Goal: Information Seeking & Learning: Learn about a topic

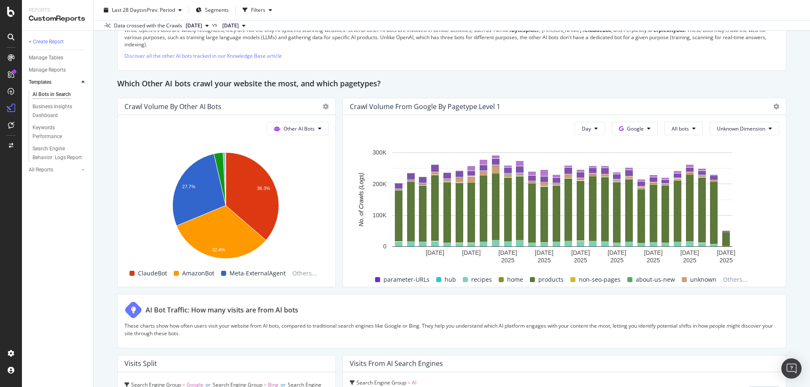
scroll to position [894, 0]
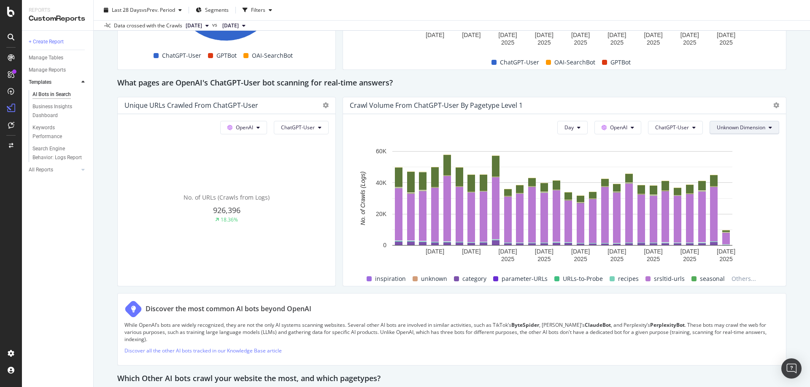
click at [716, 130] on span "Unknown Dimension" at bounding box center [740, 127] width 48 height 7
click at [719, 129] on span "Unknown Dimension" at bounding box center [740, 127] width 48 height 7
click at [674, 134] on div "Day OpenAI ChatGPT-User Unknown Dimension Hold CTRL while clicking to filter th…" at bounding box center [564, 200] width 443 height 172
click at [676, 130] on span "ChatGPT-User" at bounding box center [672, 127] width 34 height 7
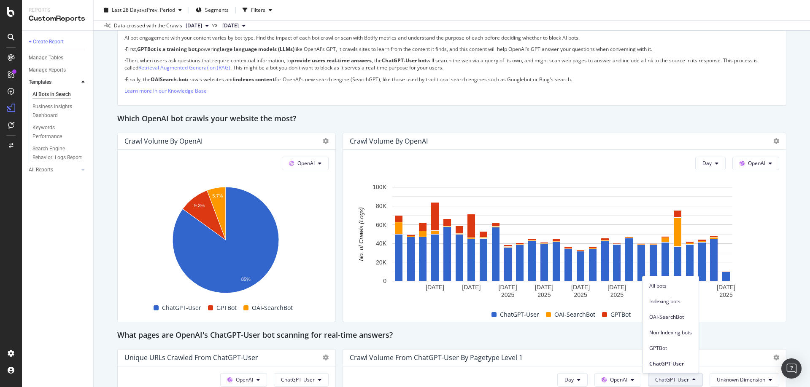
scroll to position [641, 0]
click at [759, 164] on button "OpenAI" at bounding box center [755, 163] width 47 height 13
click at [626, 132] on div "This report shows AI bot interaction with your website and its impact on your o…" at bounding box center [451, 273] width 669 height 1640
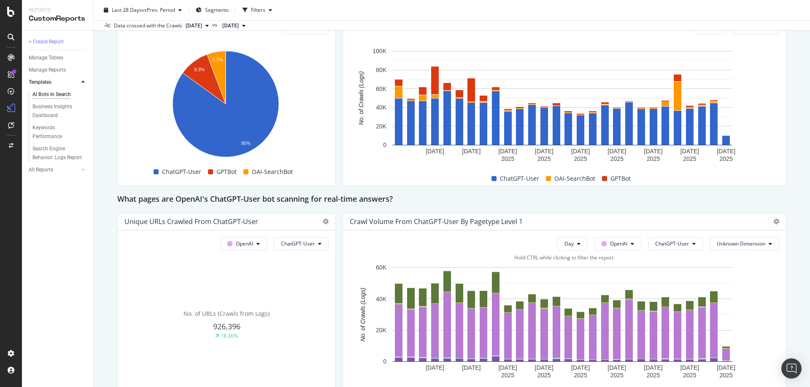
scroll to position [852, 0]
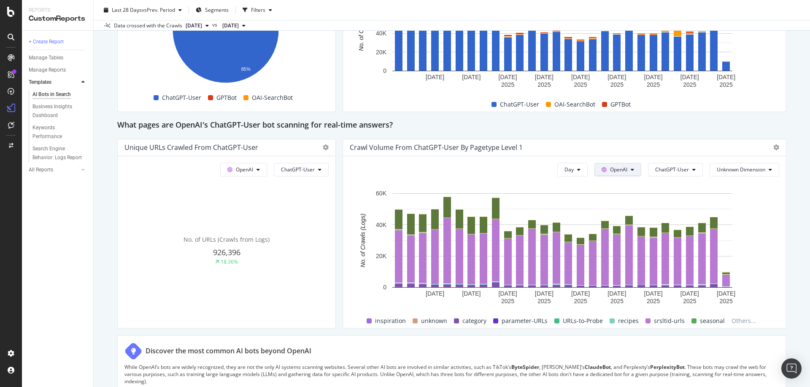
click at [610, 167] on span "OpenAI" at bounding box center [618, 169] width 17 height 7
click at [618, 184] on span "Google" at bounding box center [623, 187] width 31 height 8
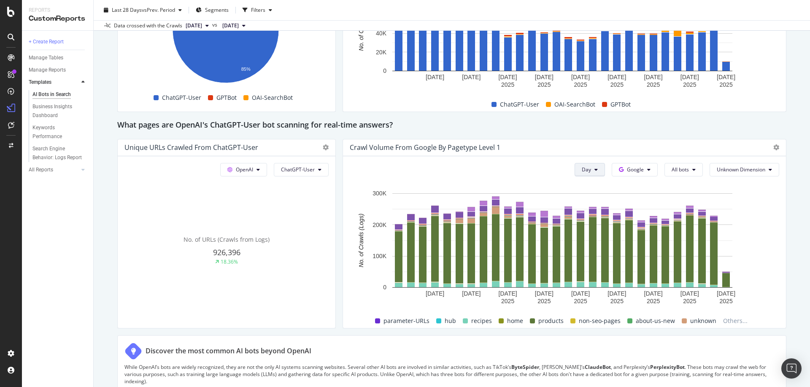
click at [593, 172] on button "Day" at bounding box center [589, 169] width 30 height 13
click at [585, 218] on span "Month" at bounding box center [582, 218] width 15 height 8
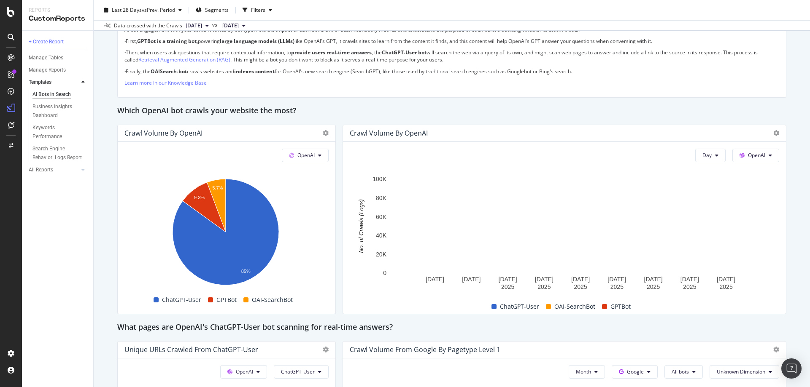
scroll to position [557, 0]
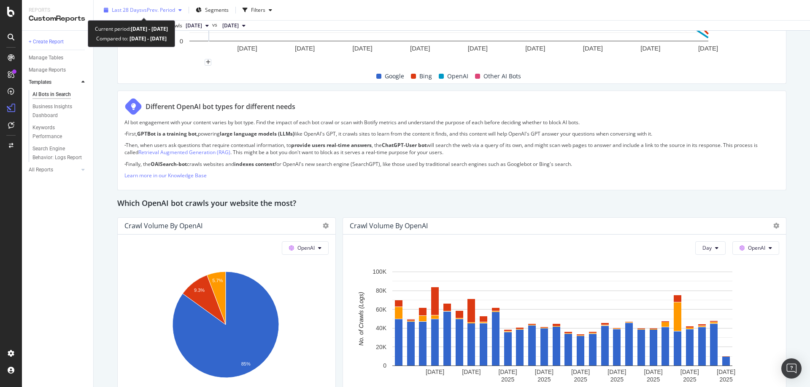
click at [182, 14] on div "Last 28 Days vs Prev. Period" at bounding box center [142, 10] width 85 height 13
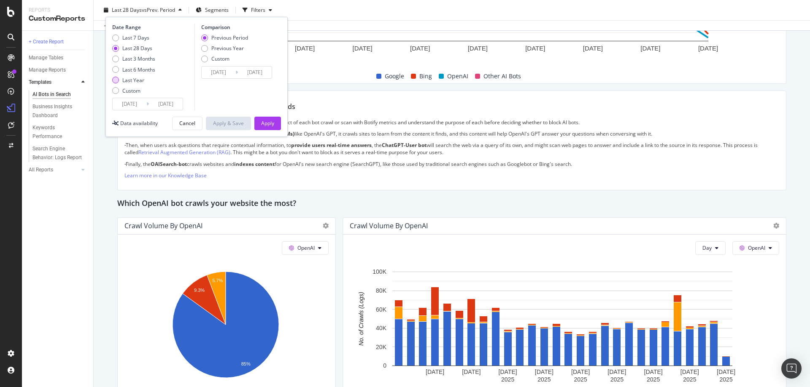
click at [135, 81] on div "Last Year" at bounding box center [133, 80] width 22 height 7
type input "2024/10/01"
type input "2023/10/02"
type input "2024/09/30"
click at [133, 92] on div "Custom" at bounding box center [131, 90] width 18 height 7
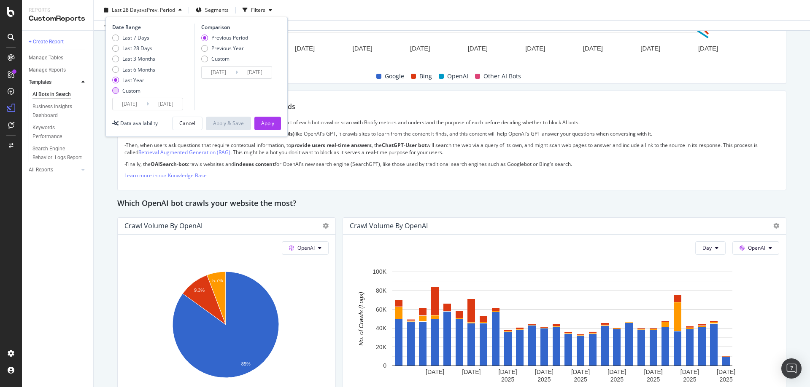
type input "2025/09/03"
type input "2025/08/06"
type input "2025/09/02"
click at [139, 107] on input "2025/09/03" at bounding box center [130, 104] width 34 height 12
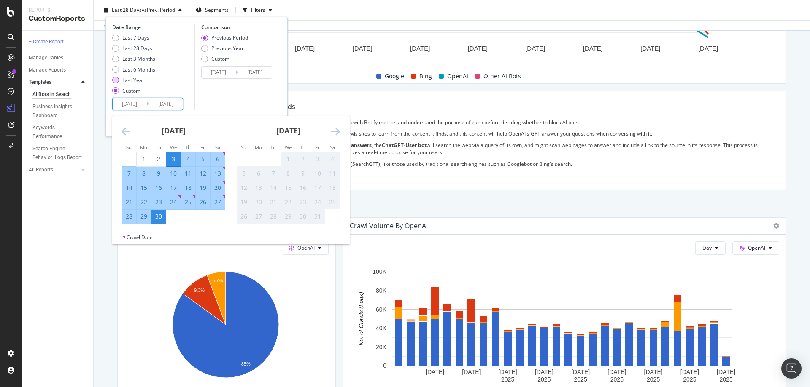
click at [127, 82] on div "Last Year" at bounding box center [133, 80] width 22 height 7
type input "2024/10/01"
type input "2023/10/02"
type input "2024/09/30"
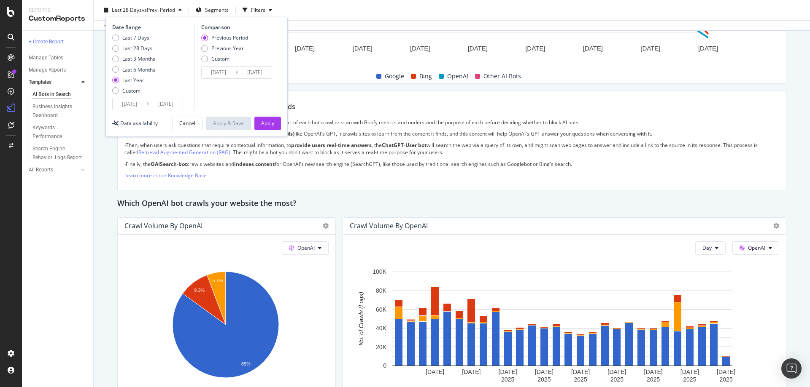
click at [135, 102] on input "2024/10/01" at bounding box center [130, 104] width 34 height 12
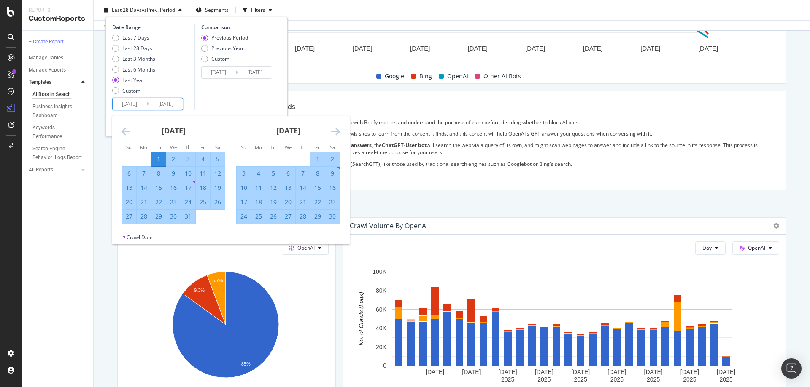
click at [336, 129] on icon "Move forward to switch to the next month." at bounding box center [335, 131] width 9 height 10
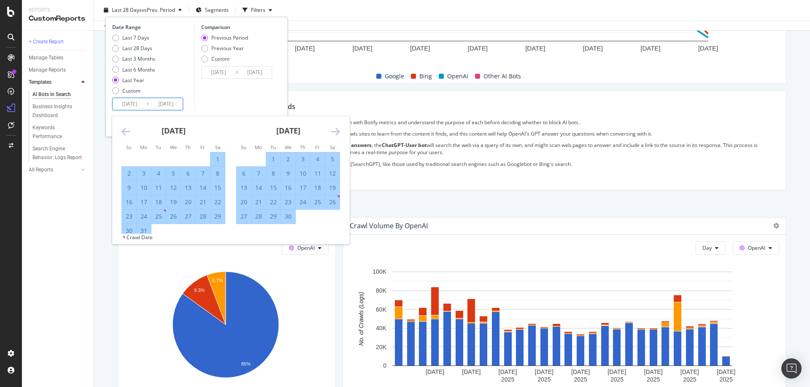
click at [336, 129] on icon "Move forward to switch to the next month." at bounding box center [335, 131] width 9 height 10
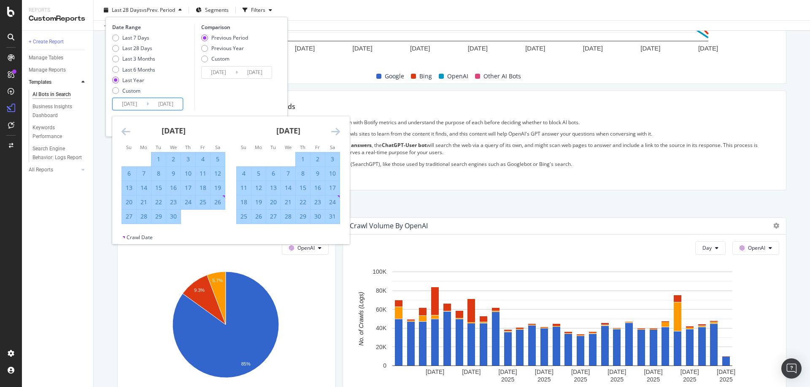
click at [336, 129] on icon "Move forward to switch to the next month." at bounding box center [335, 131] width 9 height 10
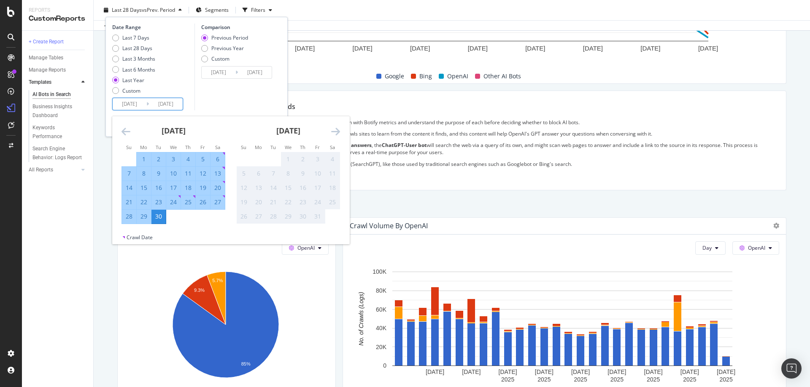
click at [336, 129] on icon "Move forward to switch to the next month." at bounding box center [335, 131] width 9 height 10
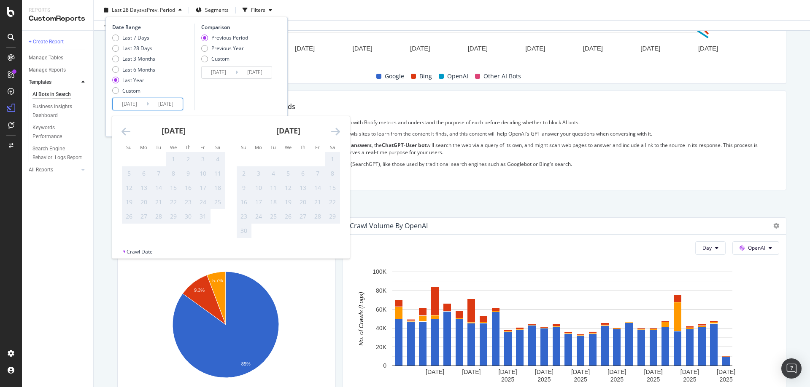
click at [336, 129] on icon "Move forward to switch to the next month." at bounding box center [335, 131] width 9 height 10
click at [237, 97] on div "Comparison Previous Period Previous Year Custom 2023/10/02 Navigate forward to …" at bounding box center [234, 67] width 80 height 87
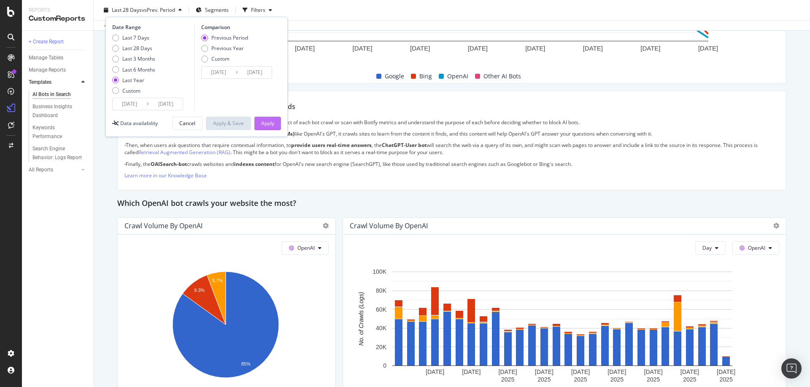
click at [261, 119] on div "Apply" at bounding box center [267, 123] width 13 height 13
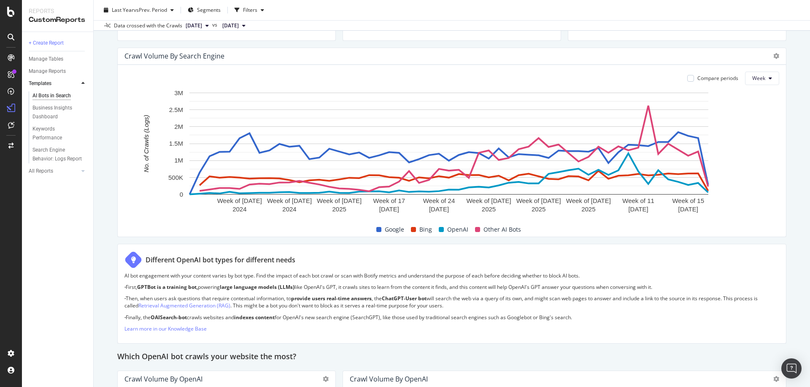
scroll to position [337, 0]
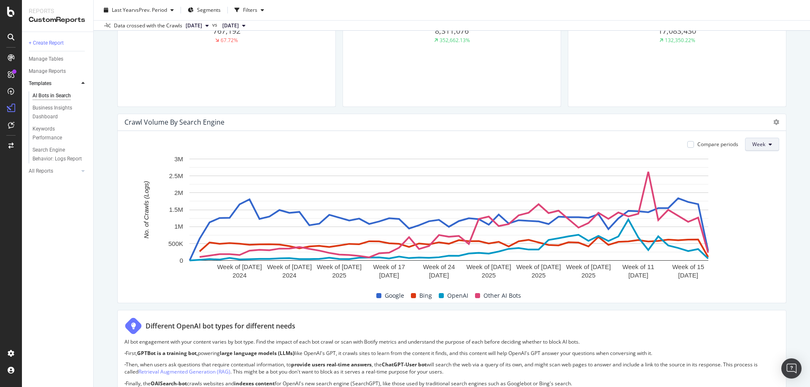
click at [761, 147] on button "Week" at bounding box center [762, 144] width 34 height 13
click at [755, 189] on span "Month" at bounding box center [753, 193] width 15 height 8
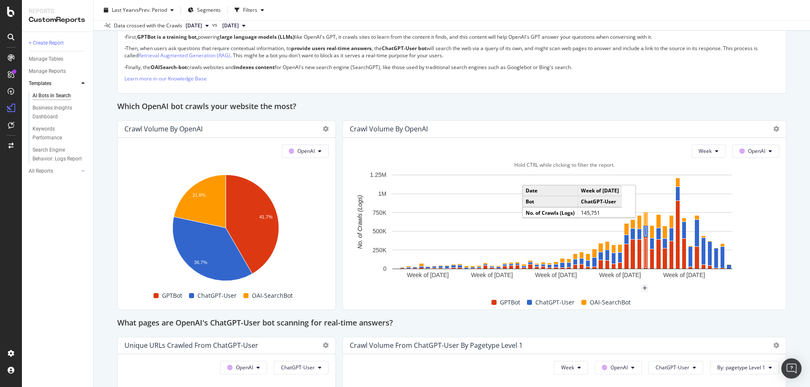
scroll to position [675, 0]
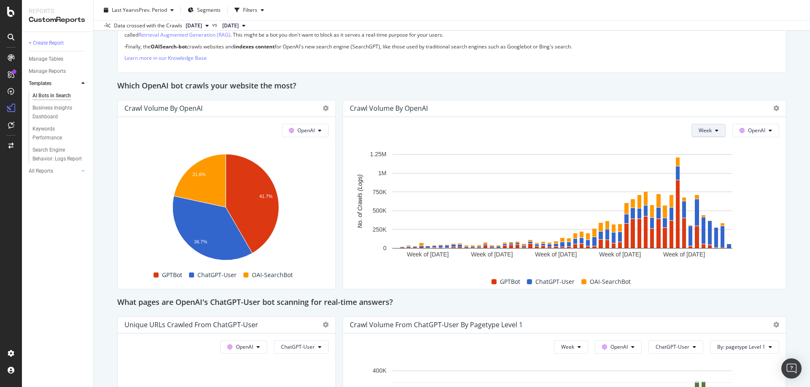
click at [707, 126] on button "Week" at bounding box center [708, 130] width 34 height 13
click at [697, 175] on span "Month" at bounding box center [699, 179] width 15 height 8
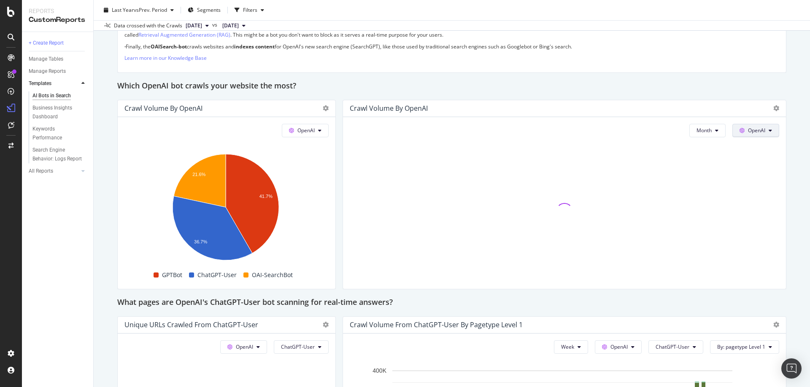
click at [756, 132] on span "OpenAI" at bounding box center [756, 130] width 17 height 7
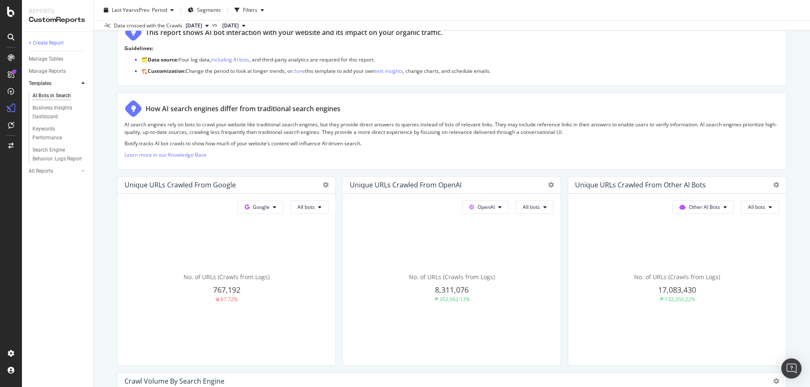
scroll to position [0, 0]
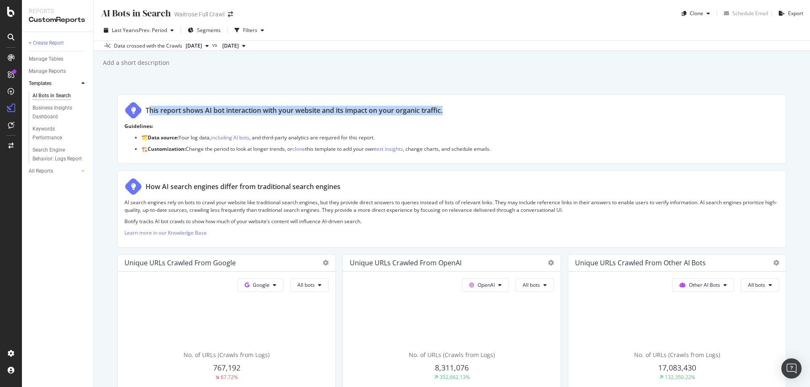
drag, startPoint x: 453, startPoint y: 104, endPoint x: 148, endPoint y: 109, distance: 304.9
click at [148, 109] on div "This report shows AI bot interaction with your website and its impact on your o…" at bounding box center [451, 111] width 654 height 18
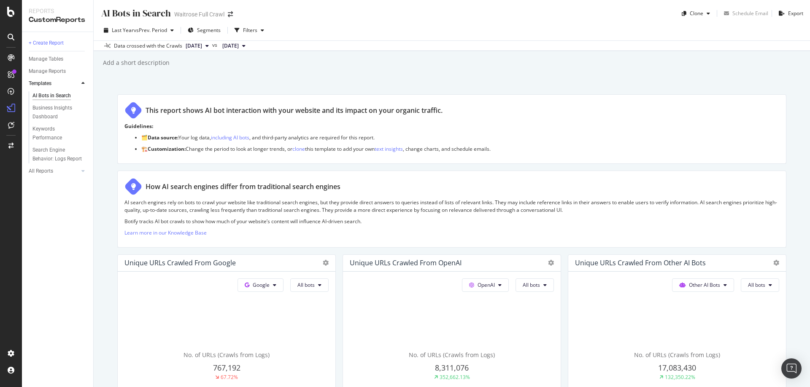
click at [98, 106] on div "AI Bots in Search AI Bots in Search Waitrose Full Crawl Clone Schedule Email Ex…" at bounding box center [452, 193] width 716 height 387
drag, startPoint x: 628, startPoint y: 75, endPoint x: 631, endPoint y: 78, distance: 4.8
click at [628, 74] on div "AI Bots in Search AI Bots in Search Waitrose Full Crawl Clone Schedule Email Ex…" at bounding box center [452, 193] width 716 height 387
click at [788, 16] on div "Export" at bounding box center [795, 13] width 15 height 7
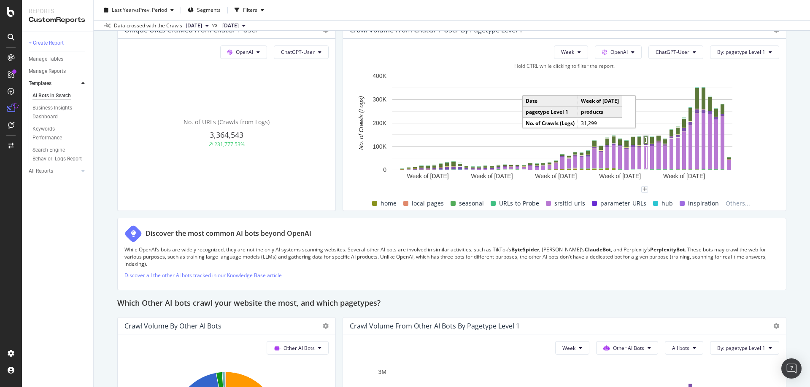
scroll to position [928, 0]
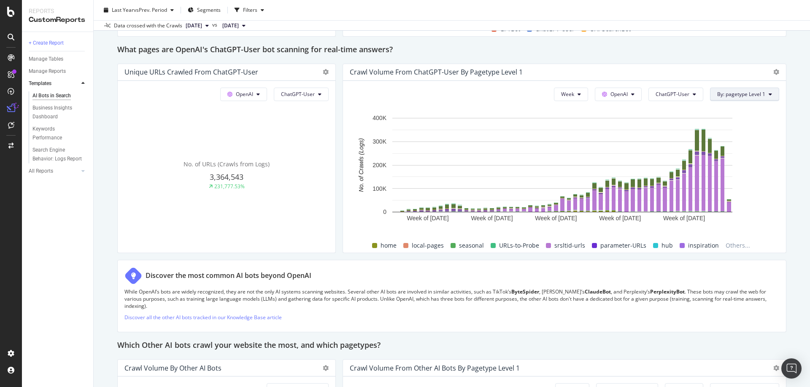
click at [747, 94] on span "By: pagetype Level 1" at bounding box center [741, 94] width 48 height 7
click at [719, 128] on div "Select a Segment" at bounding box center [719, 125] width 105 height 14
click at [723, 145] on div "Segments" at bounding box center [725, 140] width 39 height 8
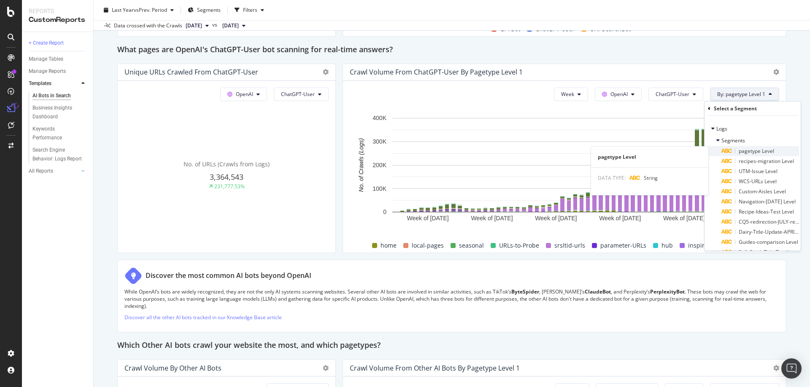
click at [769, 154] on span "pagetype Level" at bounding box center [755, 151] width 35 height 7
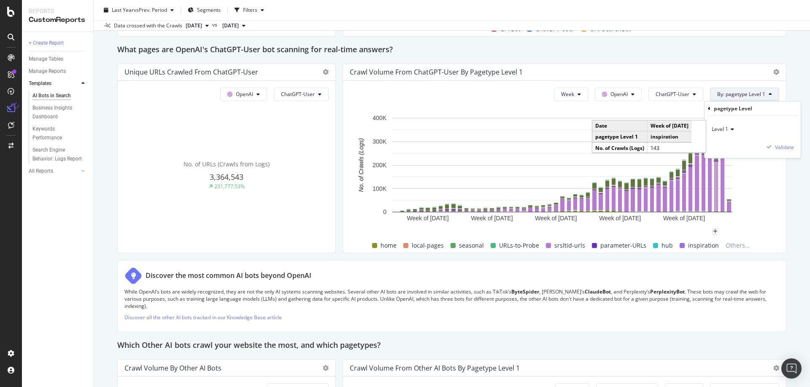
click at [732, 134] on div "Level 1" at bounding box center [752, 129] width 83 height 13
click at [727, 127] on span "Level 1" at bounding box center [719, 129] width 16 height 7
click at [710, 110] on div "pagetype Level" at bounding box center [751, 109] width 89 height 14
click at [708, 109] on icon at bounding box center [708, 108] width 3 height 5
click at [733, 143] on span "Segments" at bounding box center [733, 140] width 24 height 7
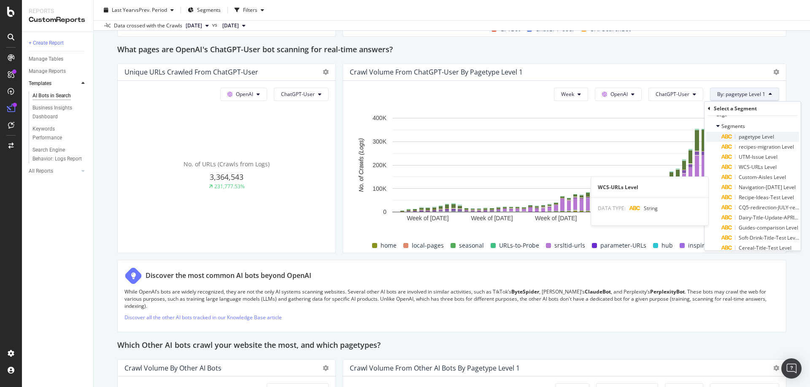
scroll to position [0, 0]
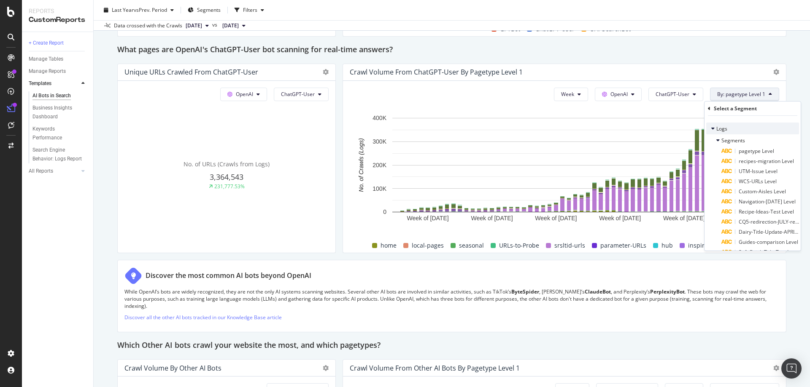
click at [712, 131] on icon at bounding box center [712, 128] width 3 height 5
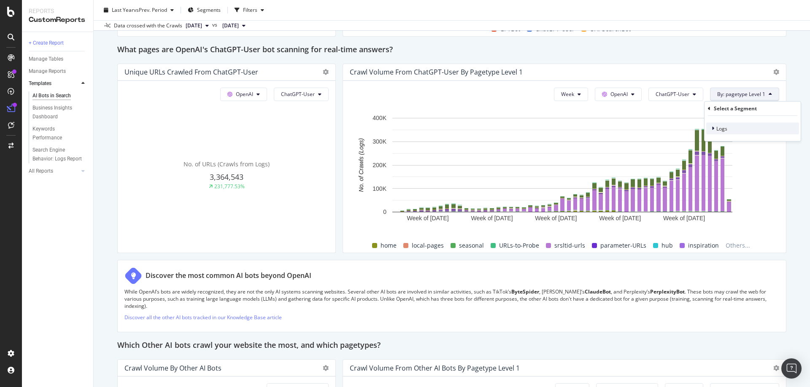
click at [712, 131] on icon at bounding box center [712, 128] width 3 height 5
click at [717, 142] on icon at bounding box center [717, 140] width 3 height 5
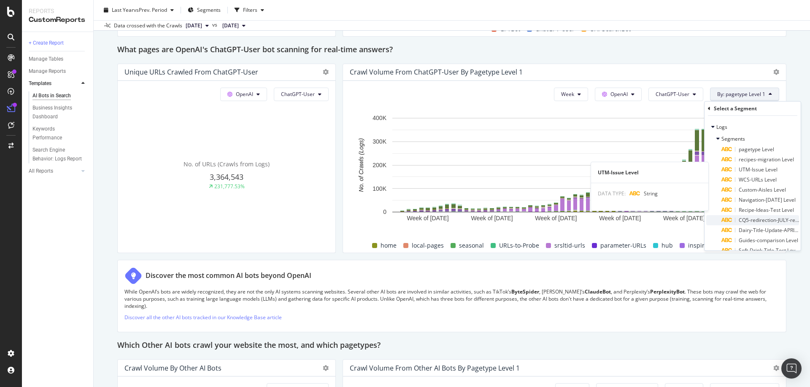
scroll to position [44, 0]
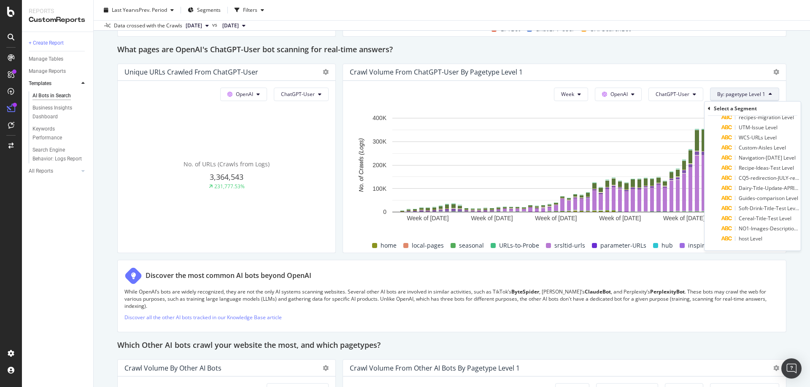
click at [791, 73] on div "AI Bots in Search AI Bots in Search Waitrose Full Crawl Clone Schedule Email Ex…" at bounding box center [452, 193] width 716 height 387
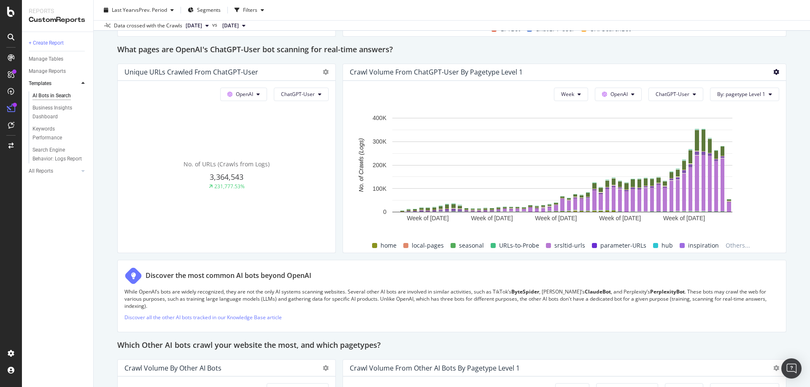
click at [773, 71] on icon at bounding box center [776, 72] width 6 height 6
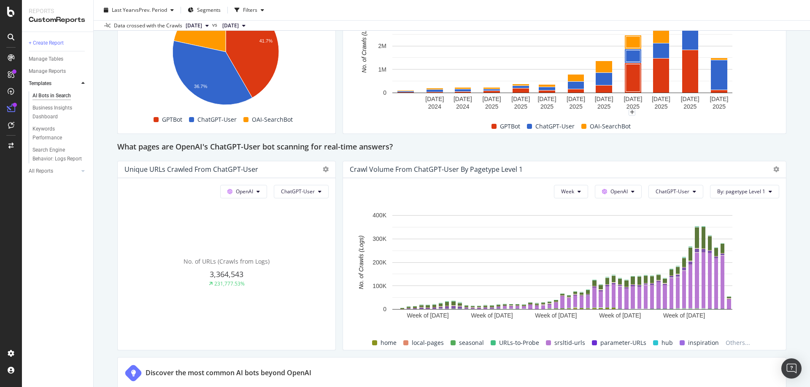
scroll to position [885, 0]
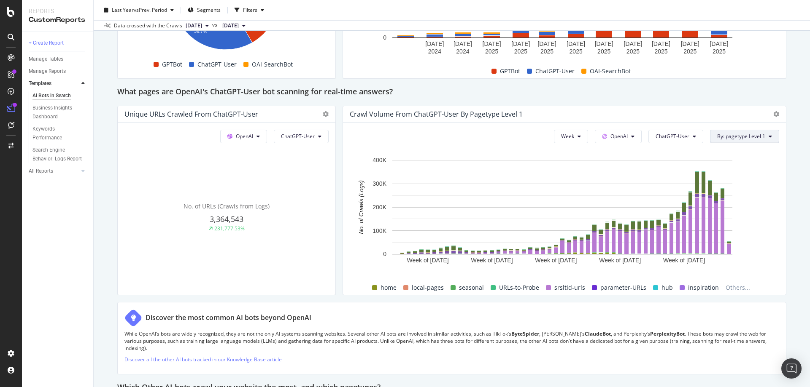
click at [764, 130] on button "By: pagetype Level 1" at bounding box center [744, 136] width 69 height 13
click at [713, 168] on div "Select a Segment" at bounding box center [695, 166] width 43 height 7
click at [734, 181] on span "Segments" at bounding box center [733, 182] width 24 height 7
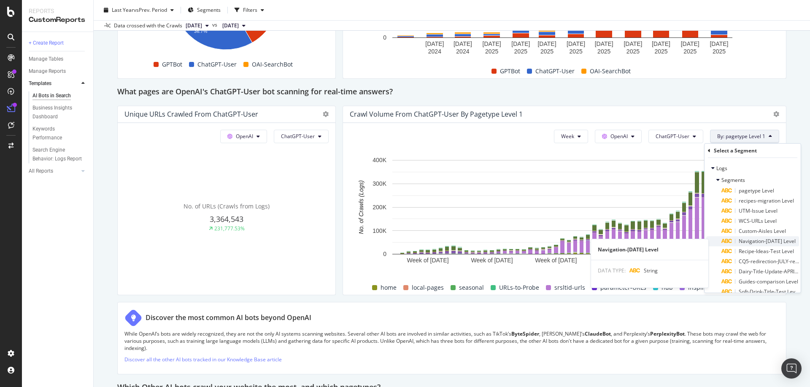
scroll to position [0, 0]
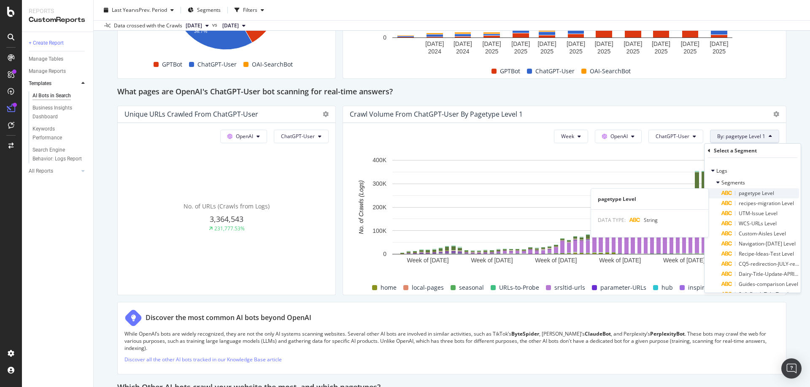
click at [766, 194] on span "pagetype Level" at bounding box center [755, 193] width 35 height 7
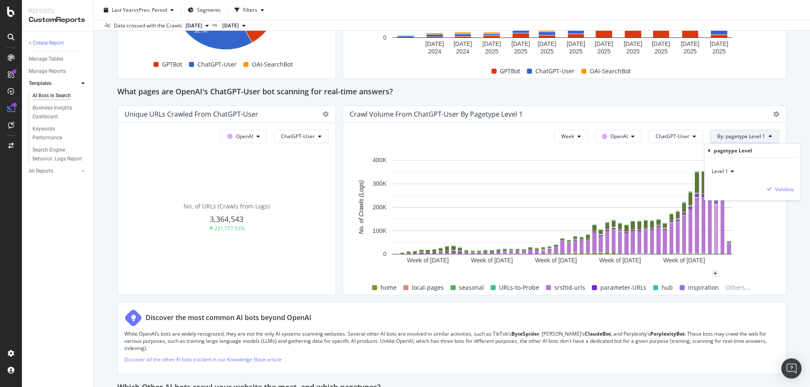
click at [731, 169] on icon at bounding box center [731, 171] width 6 height 5
click at [750, 102] on div "This report shows AI bot interaction with your website and its impact on your o…" at bounding box center [451, 29] width 669 height 1640
click at [768, 137] on icon at bounding box center [769, 136] width 3 height 5
click at [756, 167] on div "Select a Segment" at bounding box center [719, 167] width 105 height 14
click at [748, 186] on div "Segments" at bounding box center [752, 183] width 93 height 12
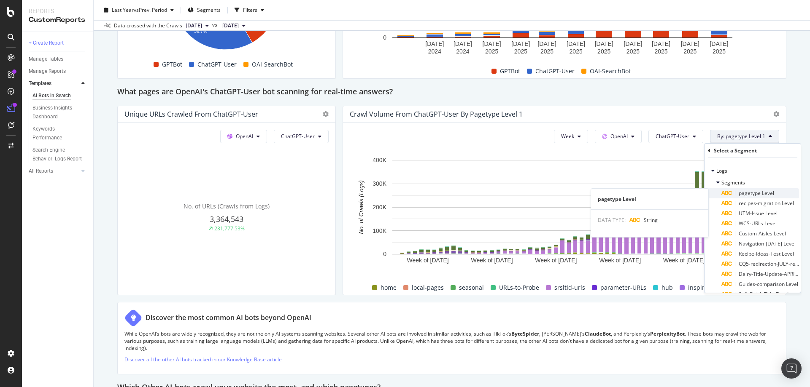
click at [760, 195] on span "pagetype Level" at bounding box center [755, 193] width 35 height 7
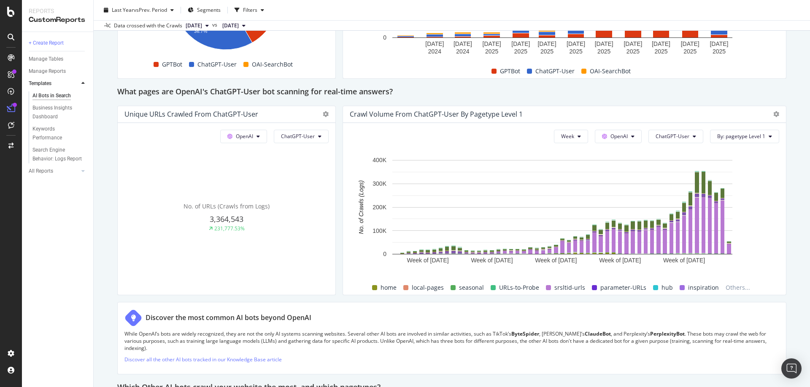
click at [735, 82] on div "This report shows AI bot interaction with your website and its impact on your o…" at bounding box center [451, 29] width 669 height 1640
click at [671, 135] on span "ChatGPT-User" at bounding box center [672, 136] width 34 height 7
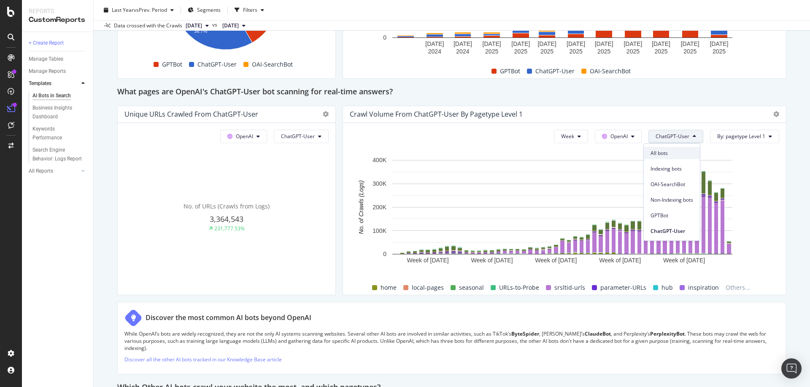
click at [675, 153] on span "All bots" at bounding box center [671, 154] width 43 height 8
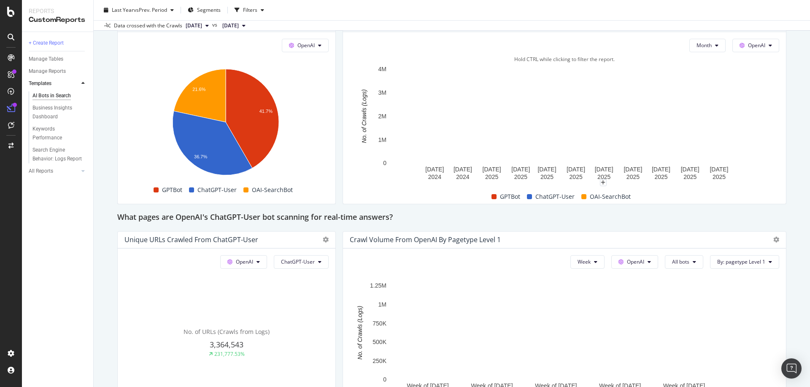
scroll to position [759, 0]
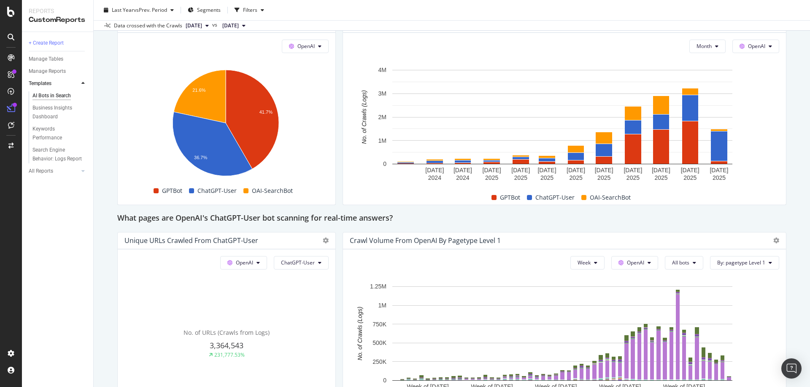
click at [788, 143] on div "AI Bots in Search AI Bots in Search Waitrose Full Crawl Clone Schedule Email Ex…" at bounding box center [452, 193] width 716 height 387
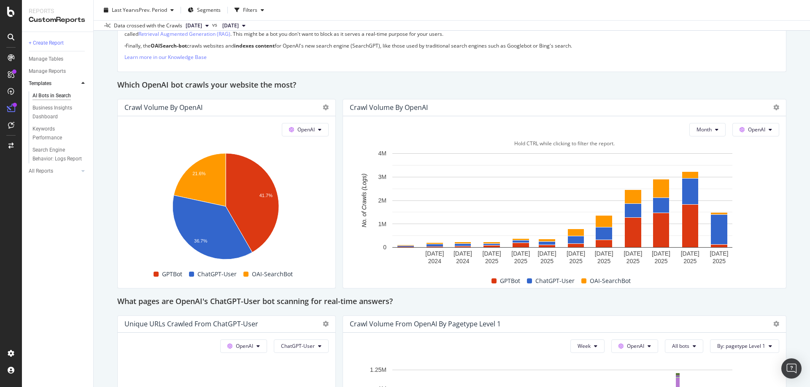
scroll to position [675, 0]
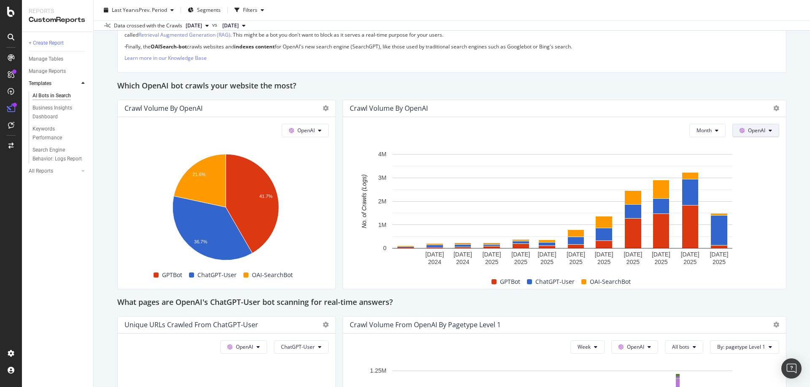
click at [761, 129] on button "OpenAI" at bounding box center [755, 130] width 47 height 13
click at [799, 148] on div "AI Bots in Search AI Bots in Search Waitrose Full Crawl Clone Schedule Email Ex…" at bounding box center [452, 193] width 716 height 387
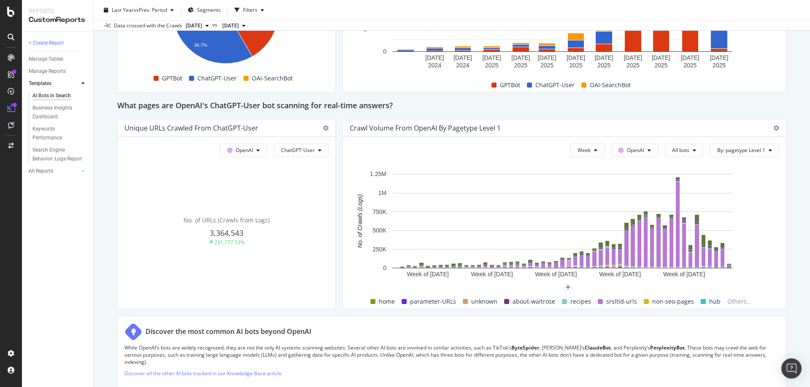
scroll to position [885, 0]
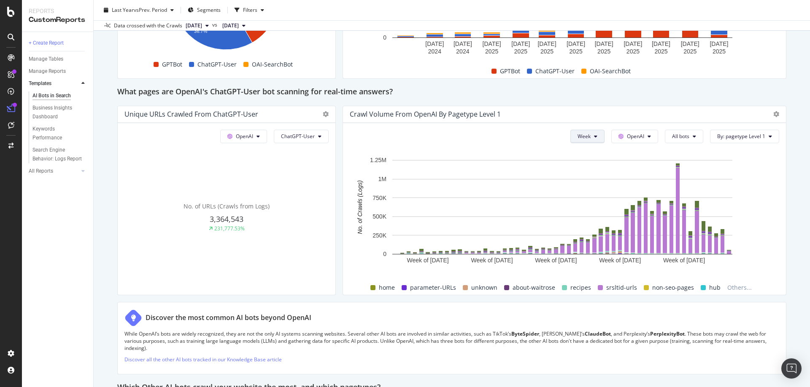
click at [585, 137] on button "Week" at bounding box center [587, 136] width 34 height 13
click at [577, 183] on span "Month" at bounding box center [579, 185] width 15 height 8
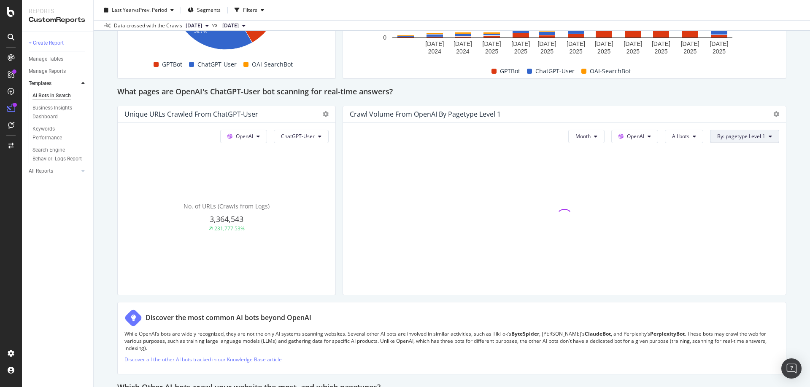
click at [754, 136] on span "By: pagetype Level 1" at bounding box center [741, 136] width 48 height 7
click at [708, 169] on div "Select a Segment" at bounding box center [695, 166] width 43 height 7
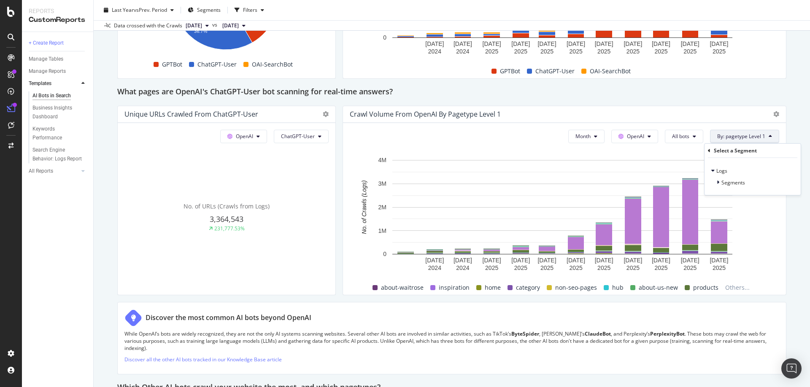
click at [725, 182] on span "Segments" at bounding box center [733, 182] width 24 height 7
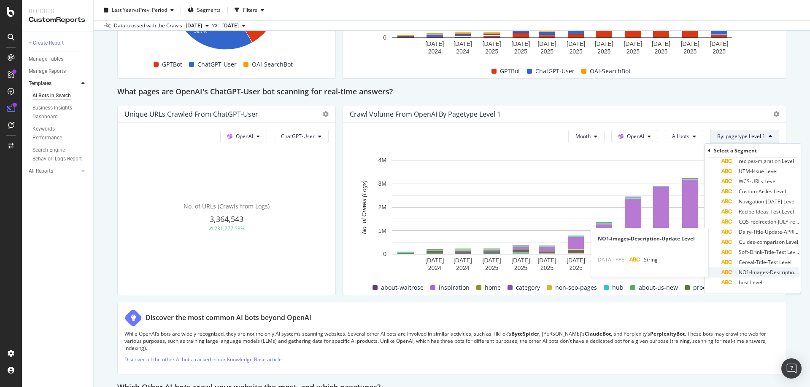
scroll to position [44, 0]
click at [755, 279] on span "host Level" at bounding box center [750, 280] width 24 height 7
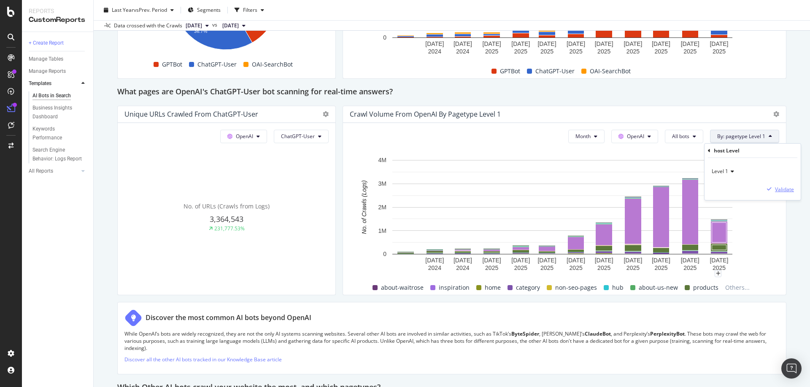
click at [787, 193] on div "Validate" at bounding box center [778, 190] width 30 height 8
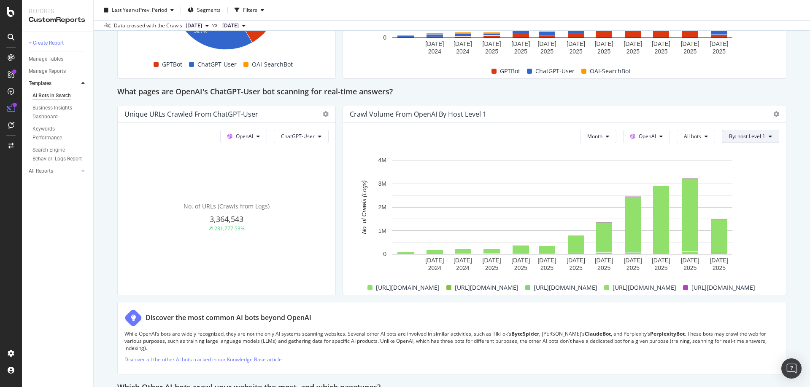
click at [744, 141] on button "By: host Level 1" at bounding box center [749, 136] width 57 height 13
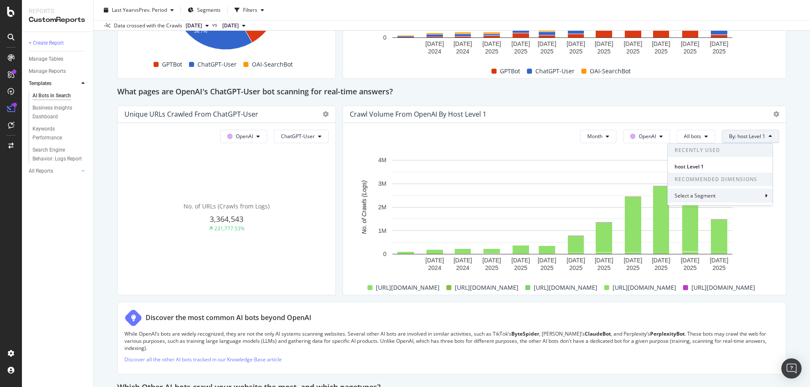
click at [734, 200] on div "Select a Segment" at bounding box center [719, 196] width 105 height 14
click at [707, 184] on span "Segments" at bounding box center [705, 182] width 24 height 7
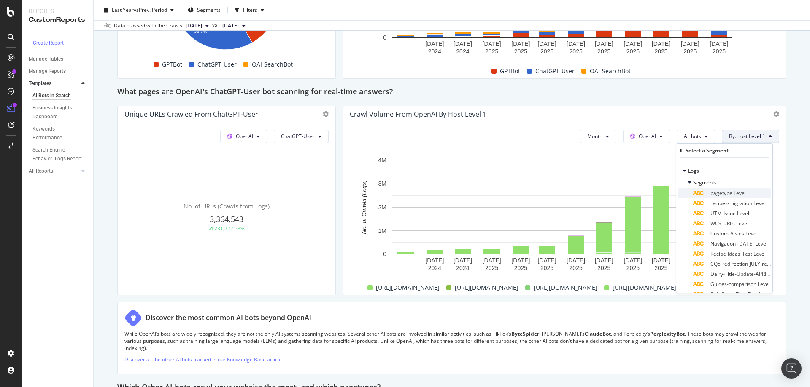
click at [730, 195] on span "pagetype Level" at bounding box center [727, 193] width 35 height 7
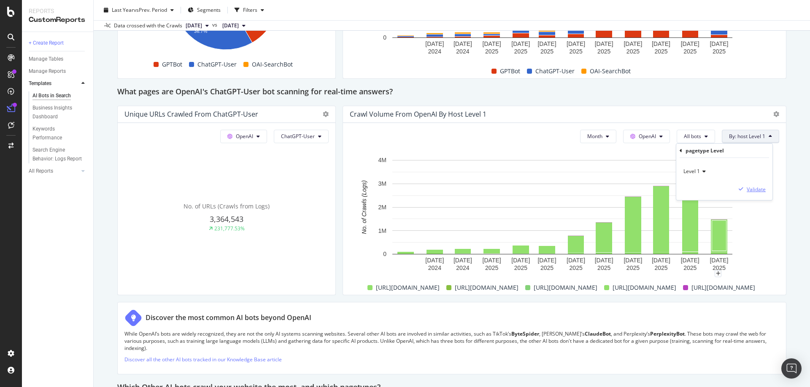
click at [745, 189] on div "button" at bounding box center [740, 189] width 11 height 5
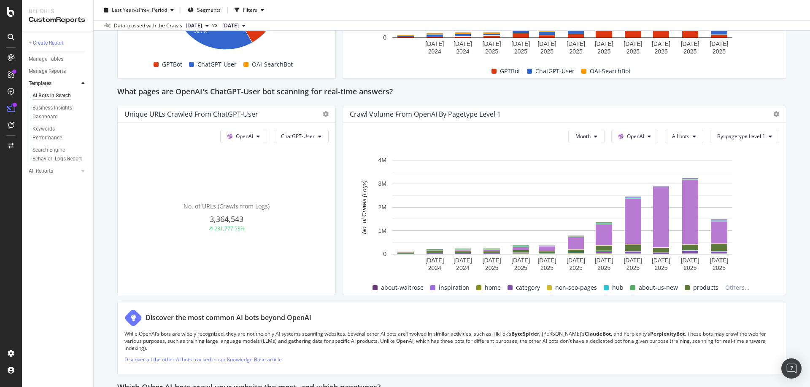
click at [785, 183] on div "AI Bots in Search AI Bots in Search Waitrose Full Crawl Clone Schedule Email Ex…" at bounding box center [452, 193] width 716 height 387
click at [660, 211] on rect "A chart." at bounding box center [661, 217] width 14 height 58
drag, startPoint x: 737, startPoint y: 308, endPoint x: 757, endPoint y: 308, distance: 19.4
click at [757, 308] on div "srsltid-urls" at bounding box center [745, 309] width 61 height 10
click at [762, 309] on div "srsltid-urls" at bounding box center [745, 309] width 61 height 10
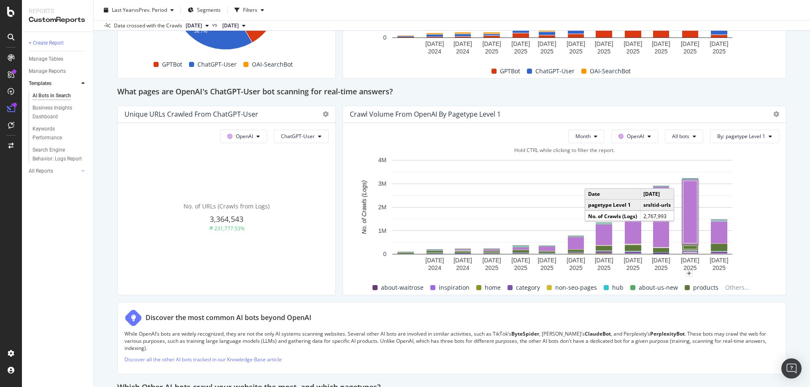
click at [685, 207] on rect "A chart." at bounding box center [690, 212] width 14 height 62
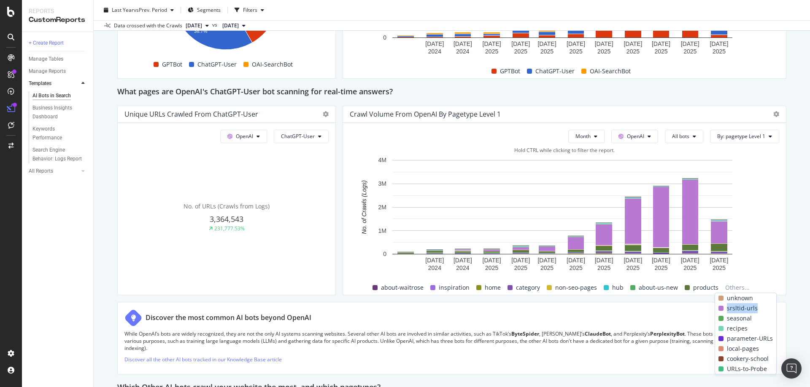
drag, startPoint x: 756, startPoint y: 310, endPoint x: 724, endPoint y: 309, distance: 32.9
click at [724, 309] on div "srsltid-urls" at bounding box center [745, 309] width 61 height 10
copy div "srsltid-urls"
click at [764, 131] on button "By: pagetype Level 1" at bounding box center [744, 136] width 69 height 13
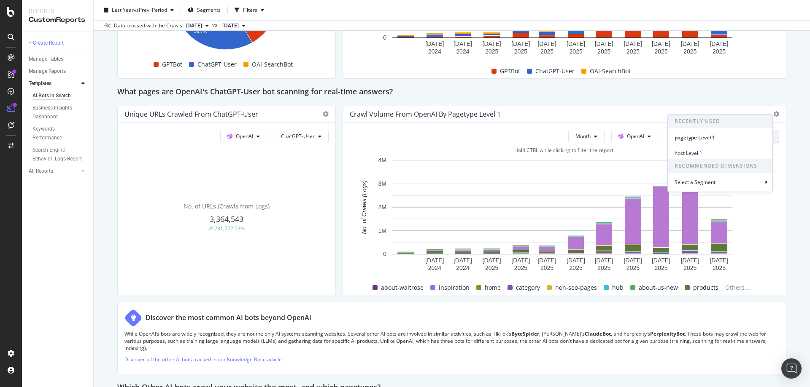
scroll to position [970, 0]
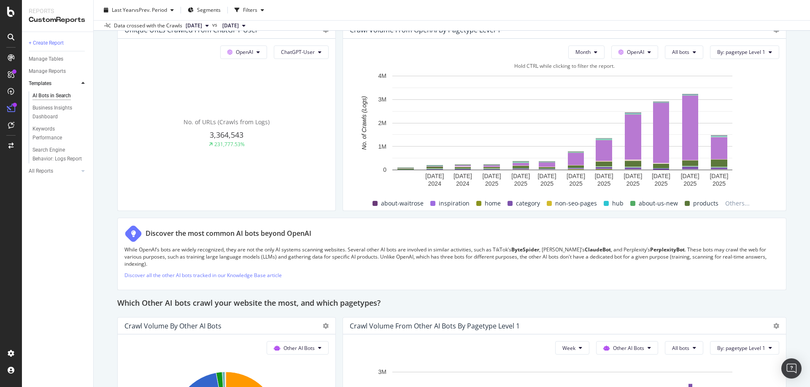
click at [96, 112] on div "AI Bots in Search AI Bots in Search Waitrose Full Crawl Clone Schedule Email Ex…" at bounding box center [452, 193] width 716 height 387
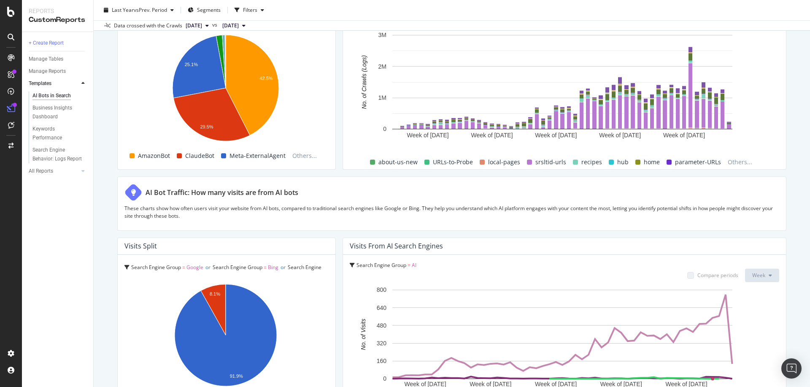
scroll to position [1400, 0]
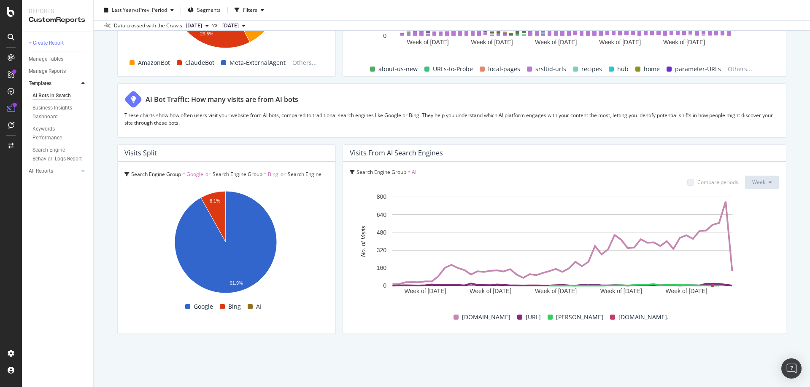
click at [307, 175] on span "Search Engine Group" at bounding box center [222, 180] width 197 height 19
click at [256, 307] on span "AI" at bounding box center [258, 307] width 5 height 10
click at [109, 176] on div "AI Bots in Search AI Bots in Search Waitrose Full Crawl Clone Schedule Email Ex…" at bounding box center [452, 193] width 716 height 387
click at [42, 230] on div "+ Create Report Manage Tables Manage Reports Templates AI Bots in Search Busine…" at bounding box center [57, 209] width 71 height 355
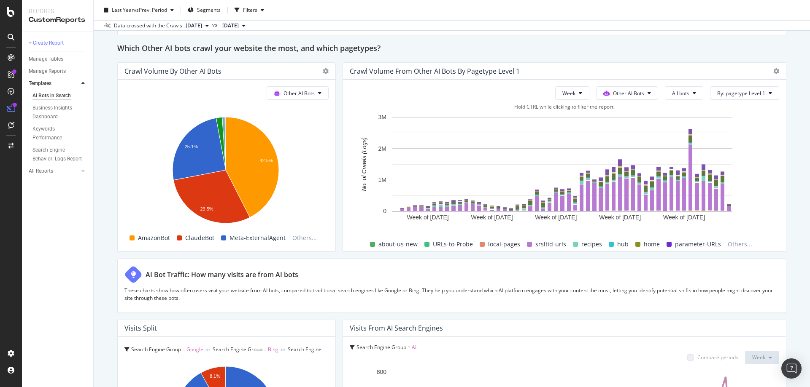
scroll to position [1147, 0]
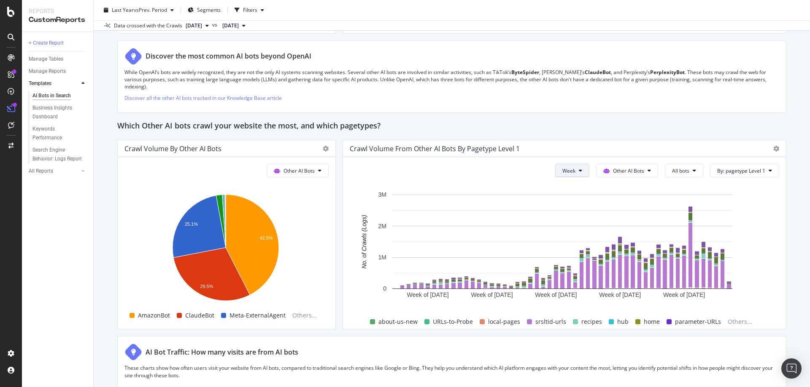
click at [576, 167] on button "Week" at bounding box center [572, 170] width 34 height 13
click at [568, 220] on span "Month" at bounding box center [564, 219] width 15 height 8
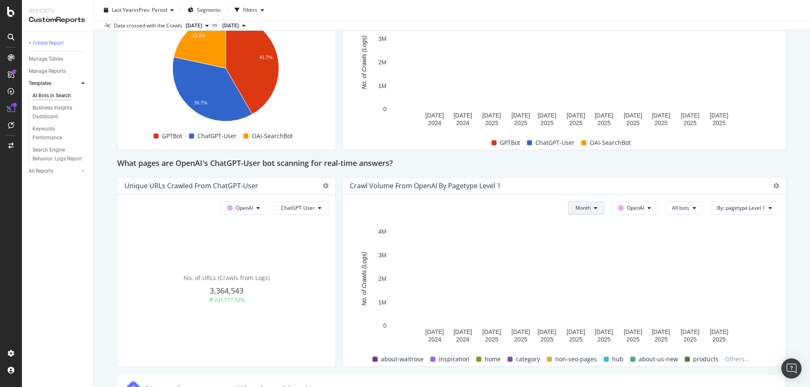
scroll to position [810, 0]
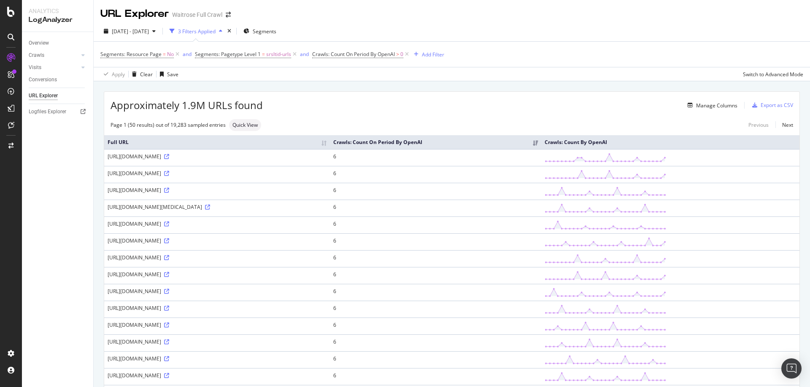
drag, startPoint x: 265, startPoint y: 164, endPoint x: 282, endPoint y: 167, distance: 17.1
click at [282, 160] on div "https://www.waitrose.com/ecom/recipe/smoky-chicken-grain-bake?srsltid=AfmBOoqOO…" at bounding box center [217, 156] width 219 height 7
copy div "?srsltid"
click at [233, 102] on span "Approximately 1.9M URLs found" at bounding box center [186, 105] width 152 height 14
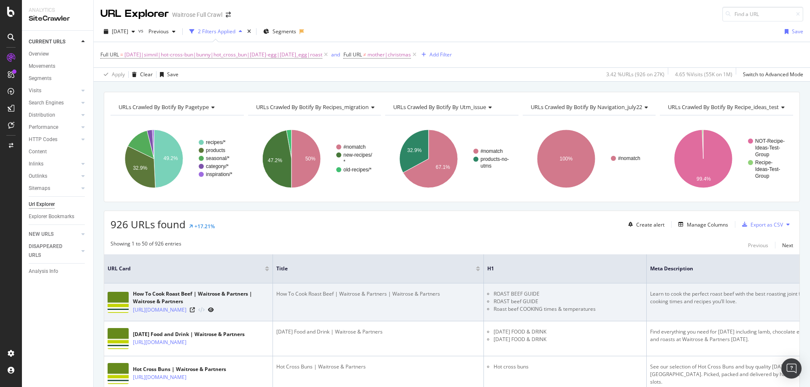
scroll to position [0, 514]
